Goal: Task Accomplishment & Management: Use online tool/utility

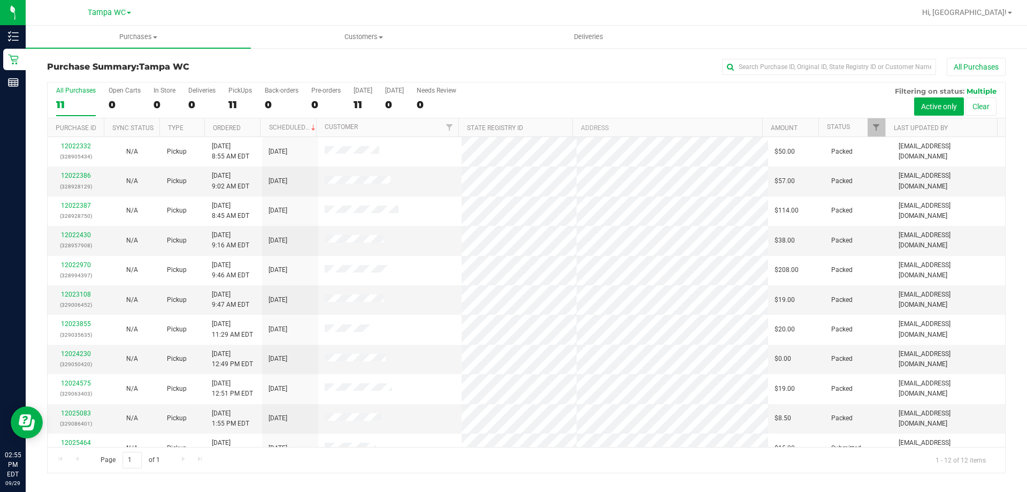
click at [558, 87] on div "All Purchases 11 Open Carts 0 In Store 0 Deliveries 0 PickUps 11 Back-orders 0 …" at bounding box center [527, 86] width 958 height 9
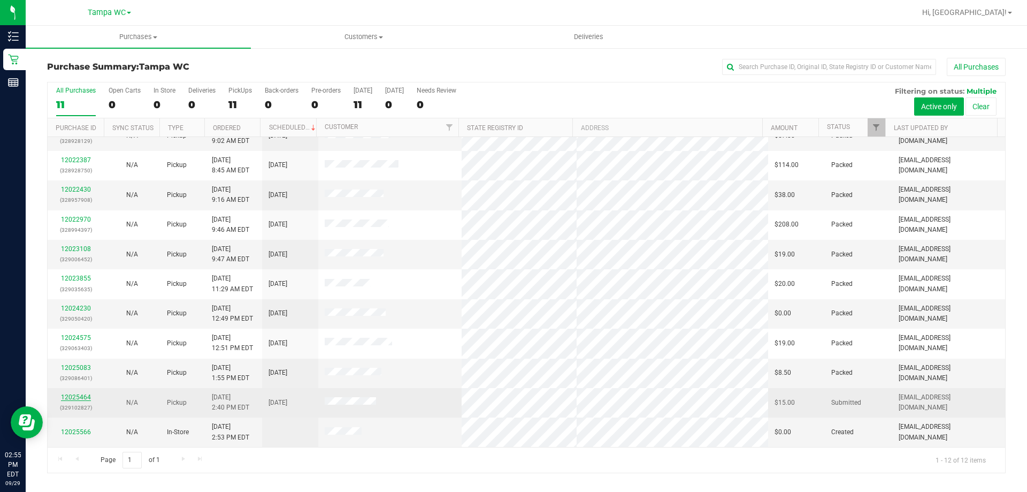
click at [80, 396] on link "12025464" at bounding box center [76, 396] width 30 height 7
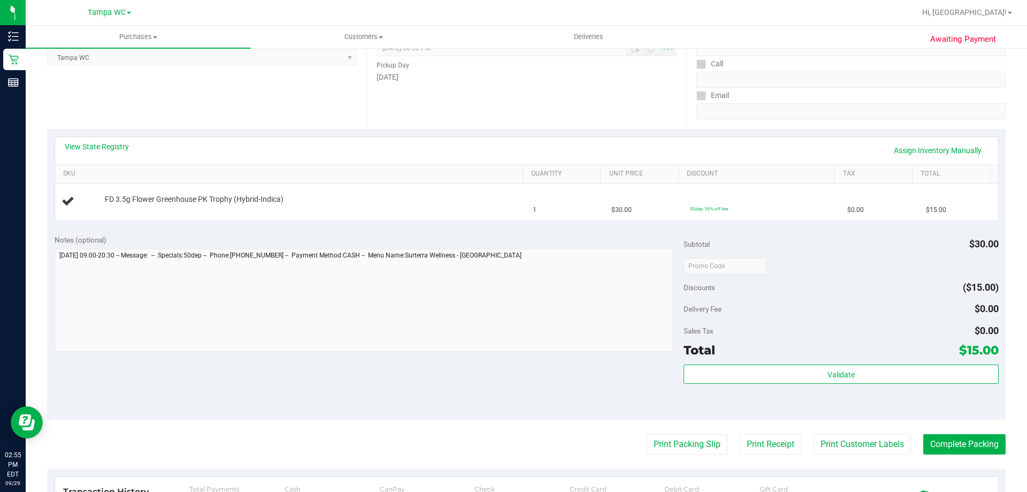
scroll to position [161, 0]
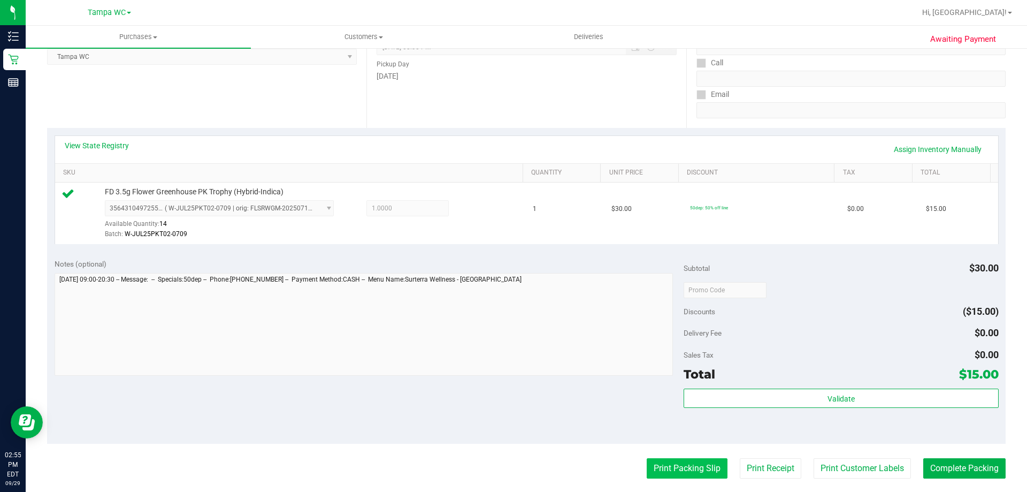
click at [698, 463] on button "Print Packing Slip" at bounding box center [687, 468] width 81 height 20
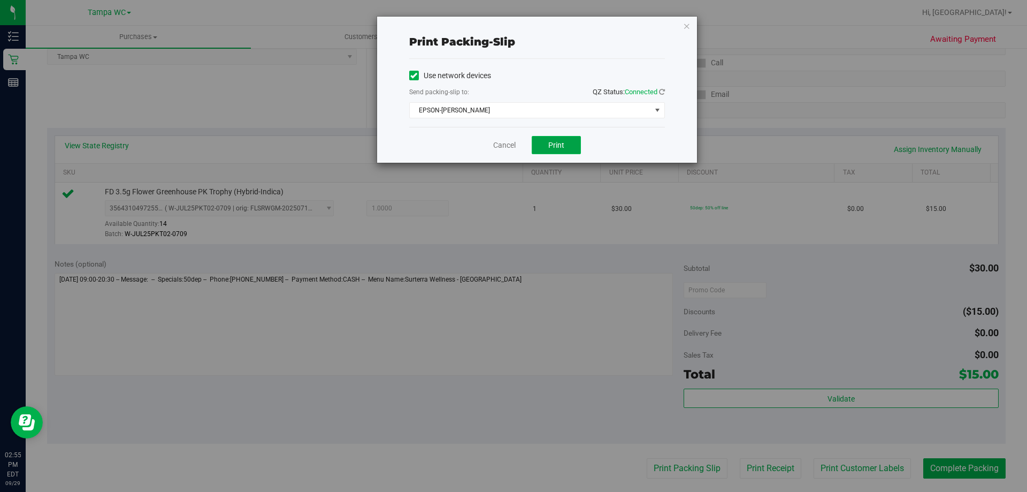
click at [550, 139] on button "Print" at bounding box center [556, 145] width 49 height 18
click at [691, 24] on div "Print packing-slip Use network devices Send packing-slip to: QZ Status: Connect…" at bounding box center [537, 90] width 320 height 146
click at [689, 25] on icon "button" at bounding box center [686, 25] width 7 height 13
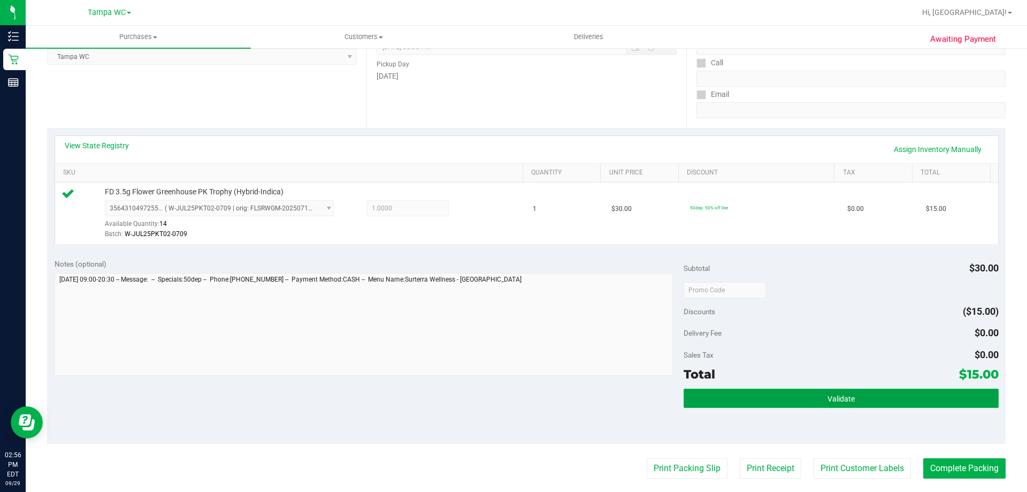
click at [942, 395] on button "Validate" at bounding box center [841, 398] width 315 height 19
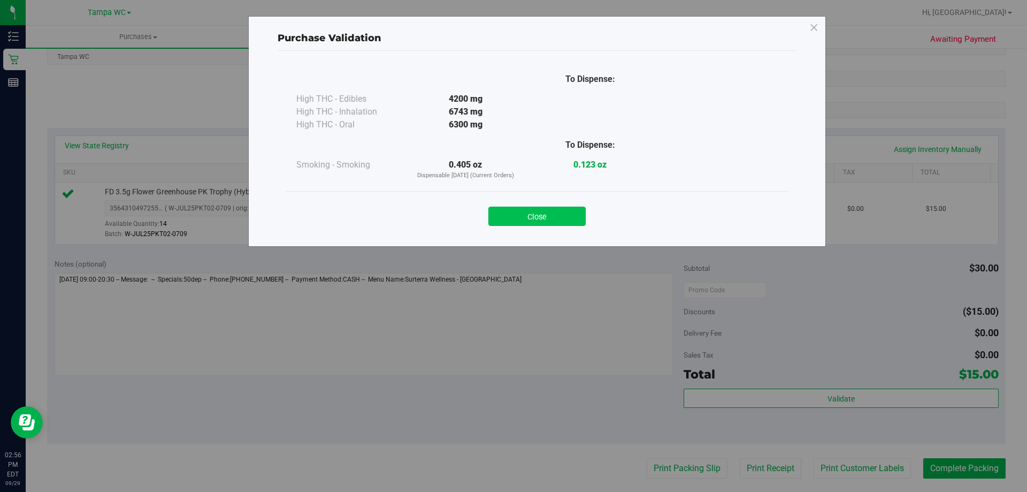
click at [548, 214] on button "Close" at bounding box center [537, 216] width 97 height 19
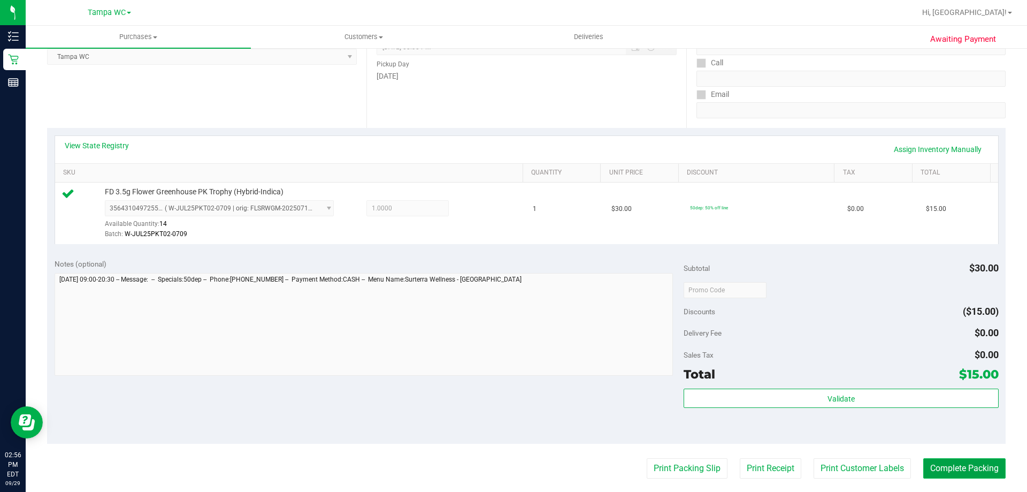
click at [935, 474] on button "Complete Packing" at bounding box center [965, 468] width 82 height 20
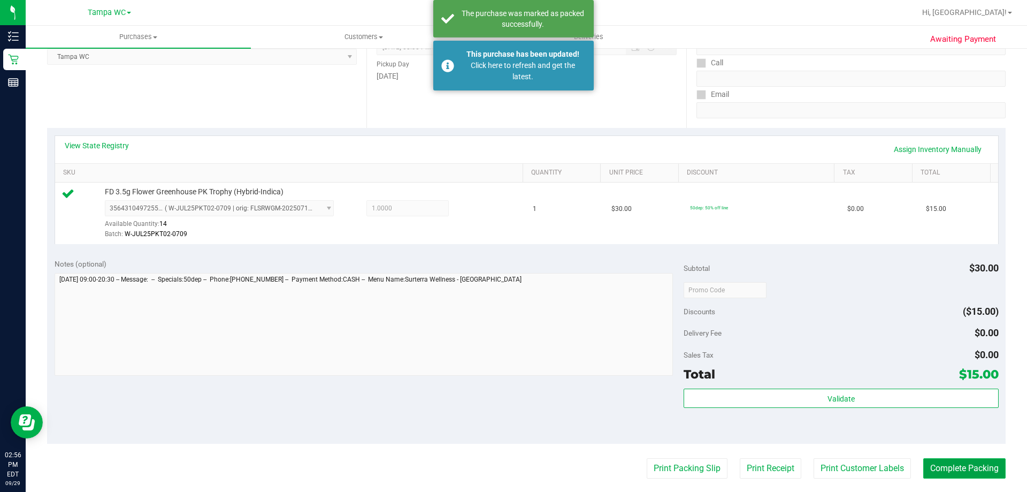
click at [944, 475] on div "Purchases Summary of purchases Fulfillment All purchases Customers All customer…" at bounding box center [527, 259] width 1002 height 466
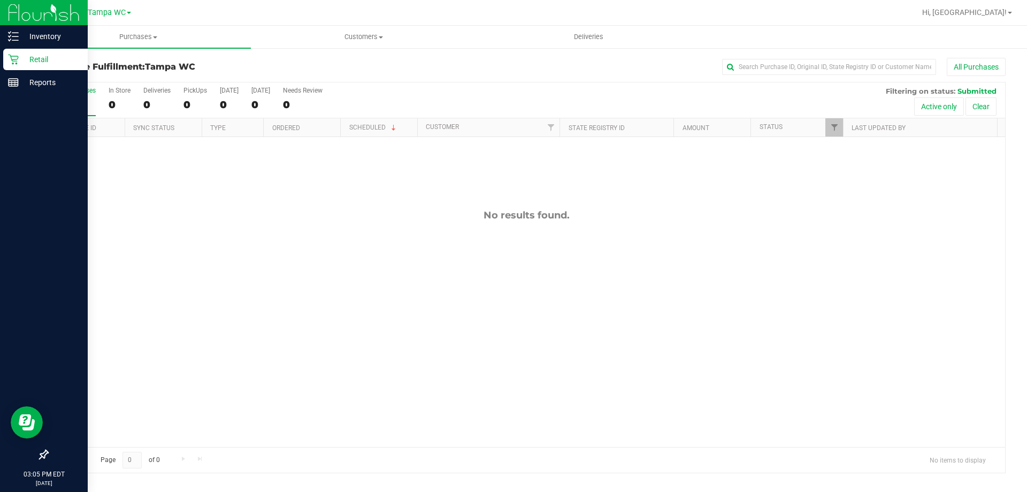
click at [43, 67] on div "Retail" at bounding box center [45, 59] width 85 height 21
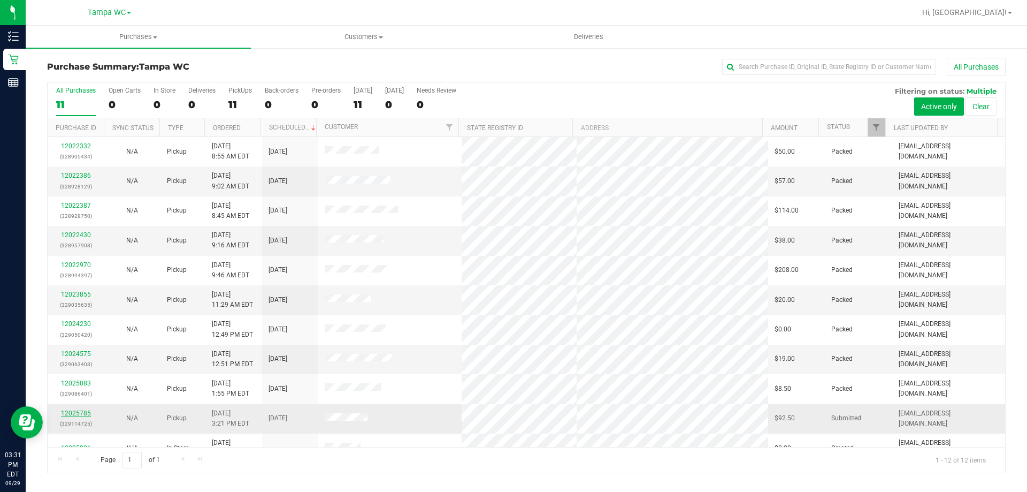
click at [78, 412] on link "12025785" at bounding box center [76, 412] width 30 height 7
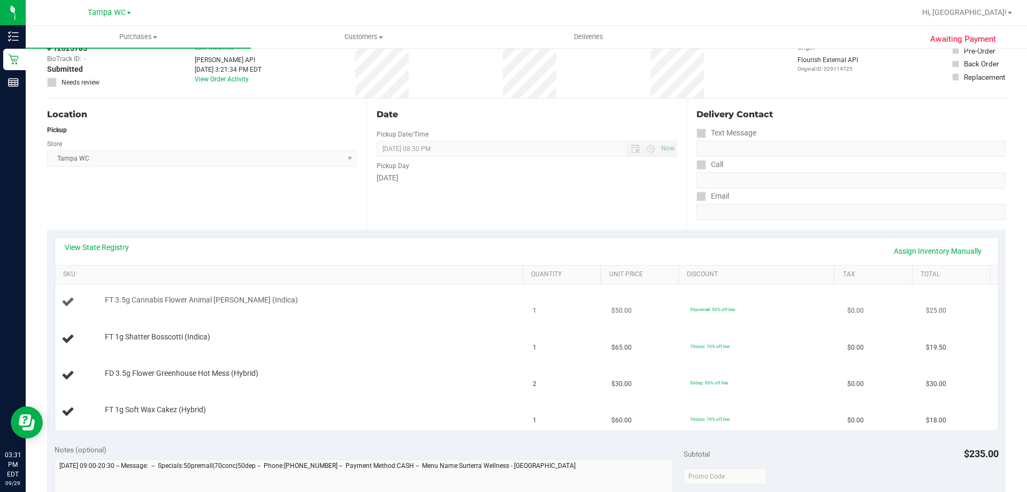
scroll to position [161, 0]
